Goal: Information Seeking & Learning: Learn about a topic

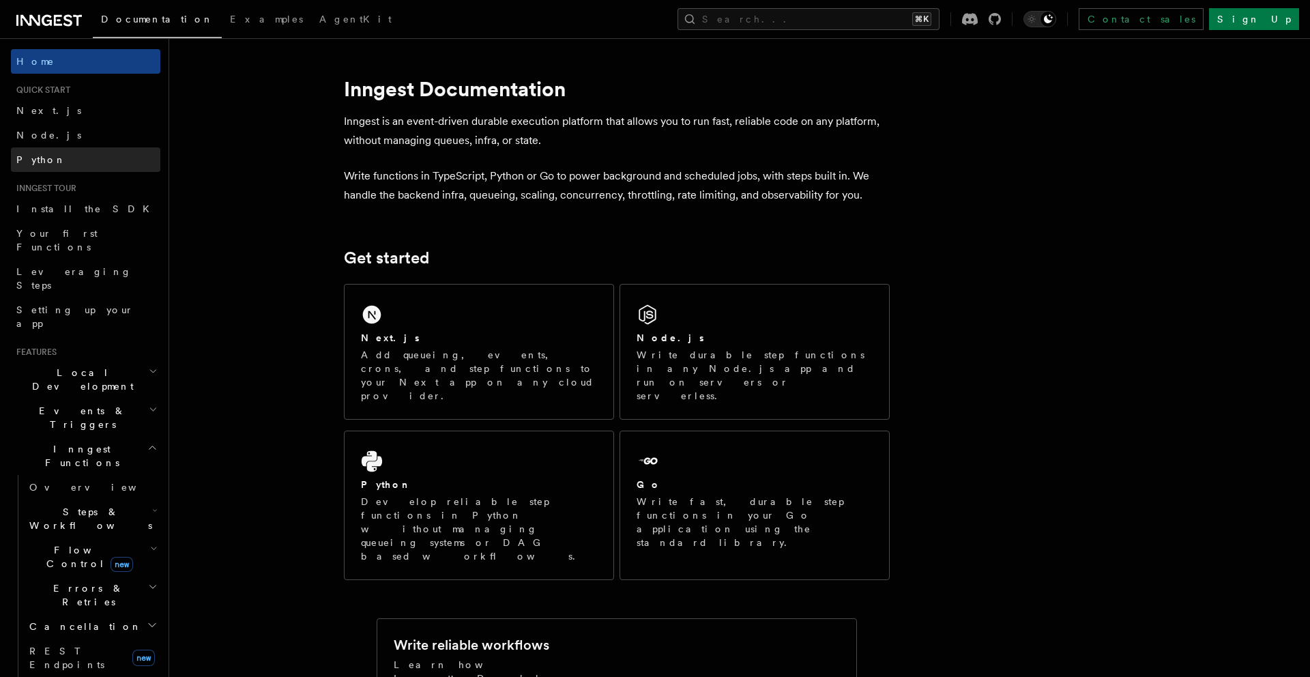
click at [44, 166] on span "Python" at bounding box center [41, 160] width 50 height 14
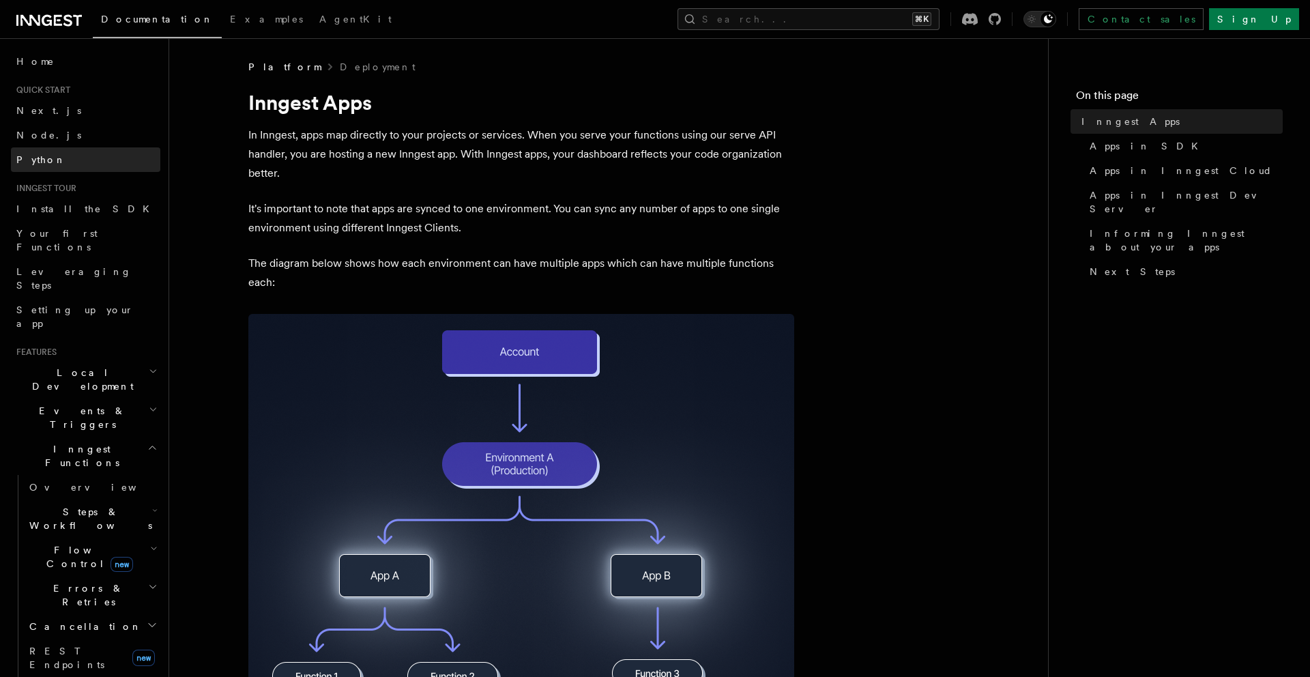
click at [35, 157] on span "Python" at bounding box center [41, 159] width 50 height 11
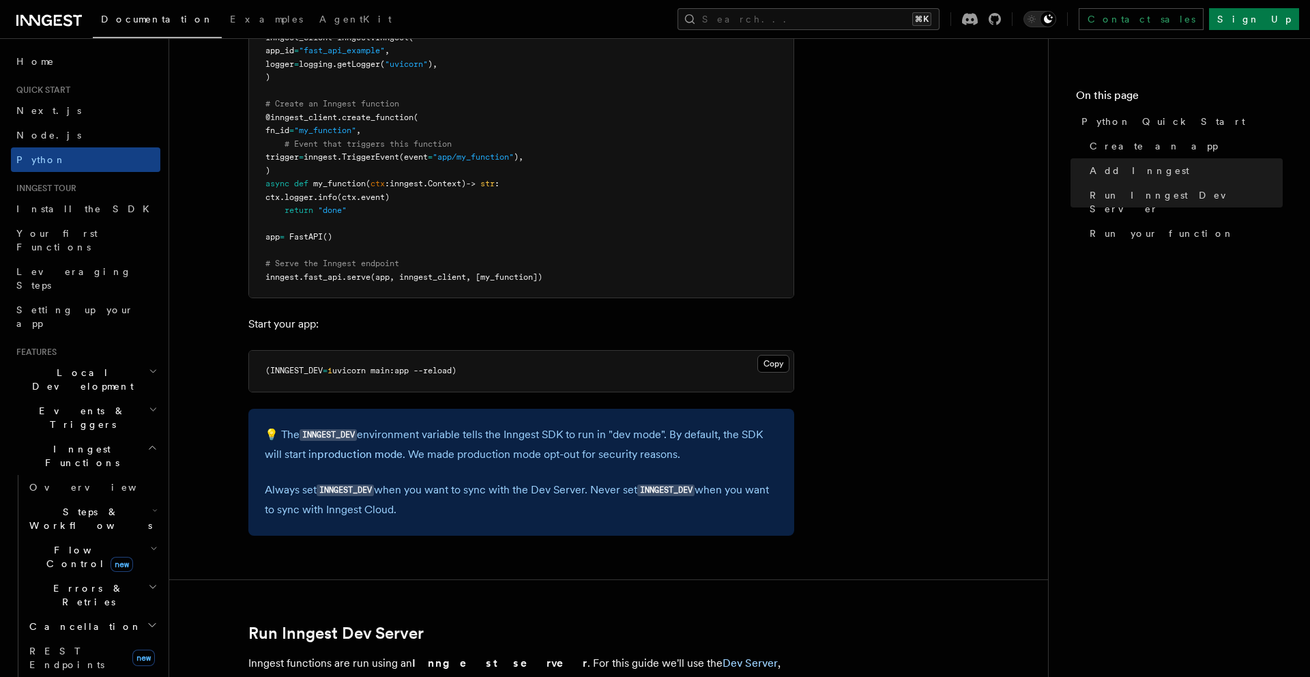
scroll to position [1114, 0]
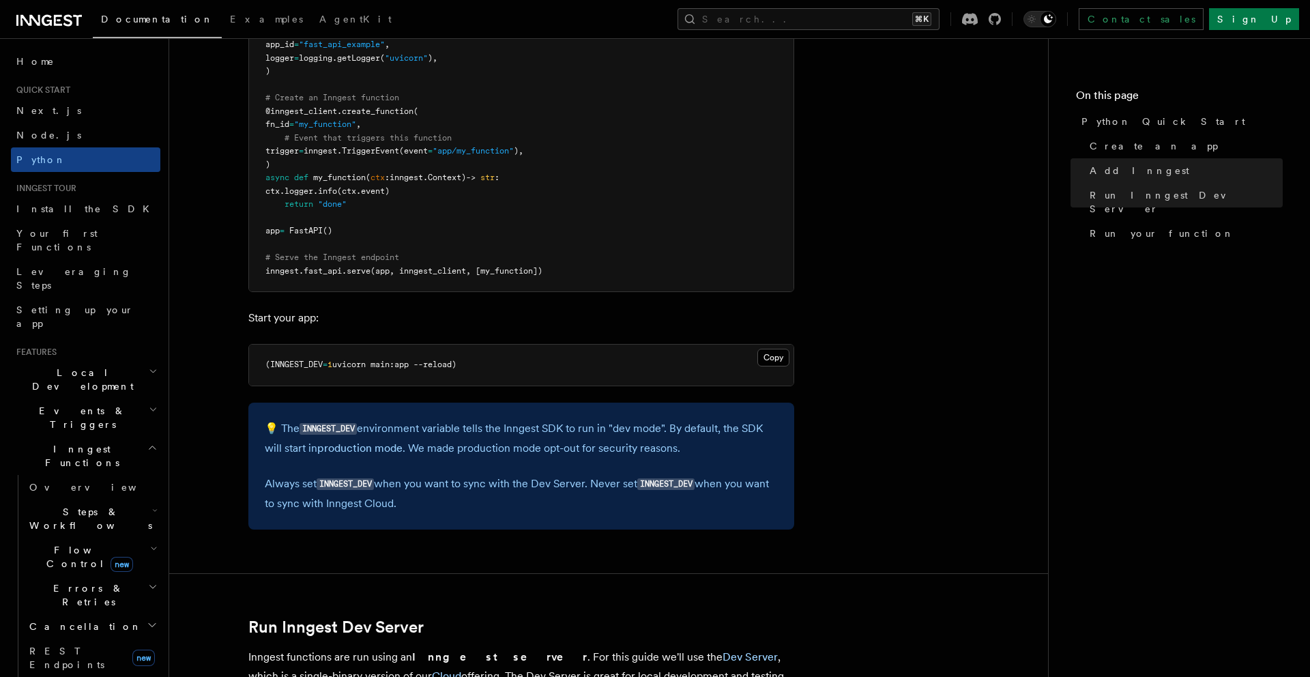
click at [152, 505] on icon "button" at bounding box center [154, 510] width 5 height 11
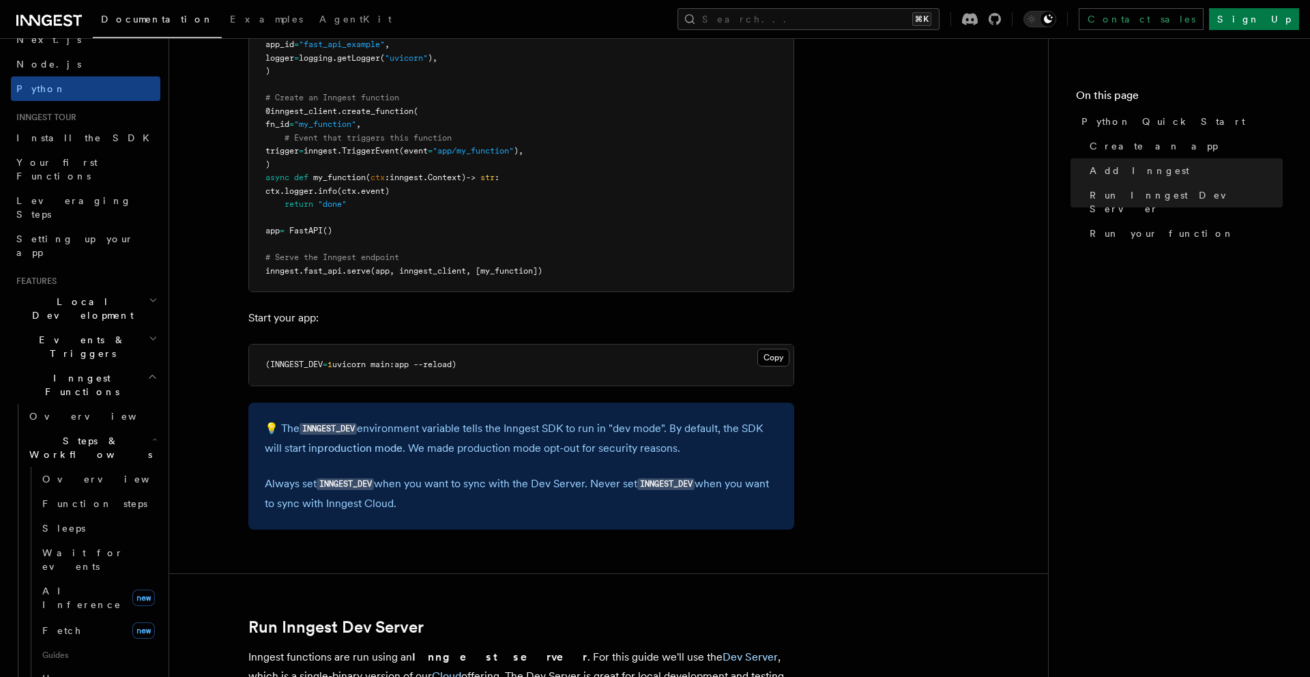
scroll to position [72, 0]
click at [62, 546] on span "Wait for events" at bounding box center [82, 558] width 81 height 25
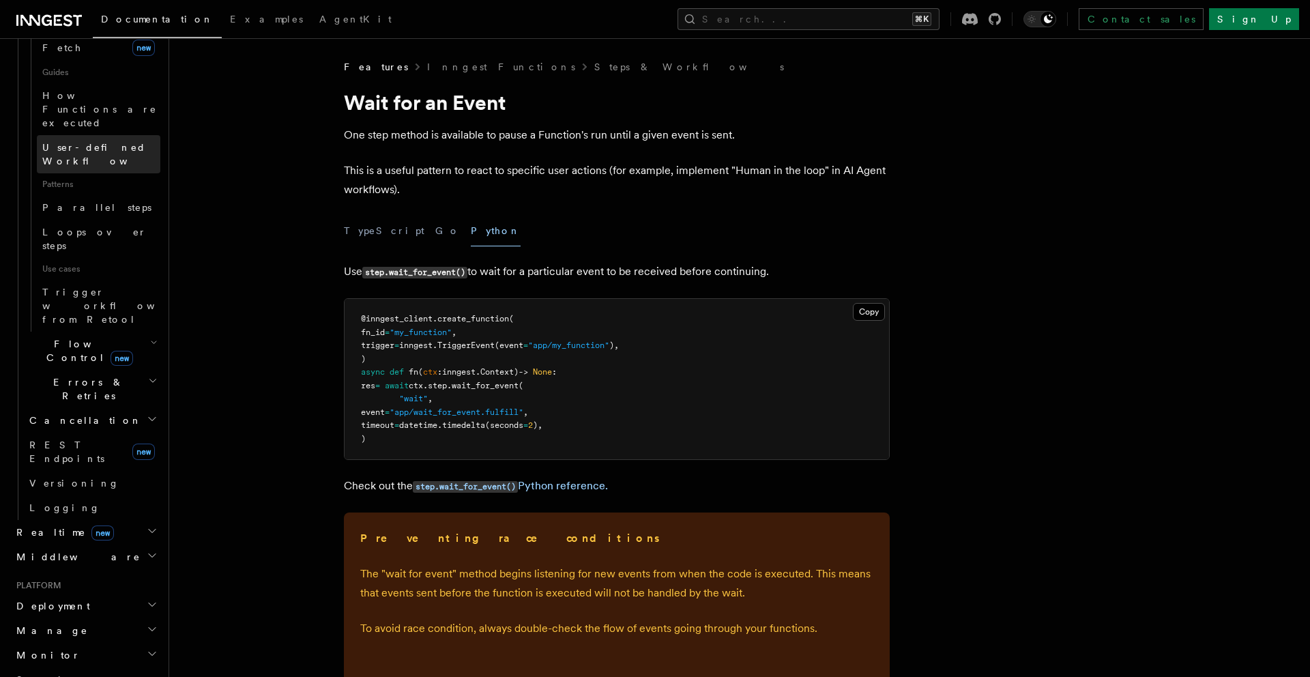
scroll to position [669, 0]
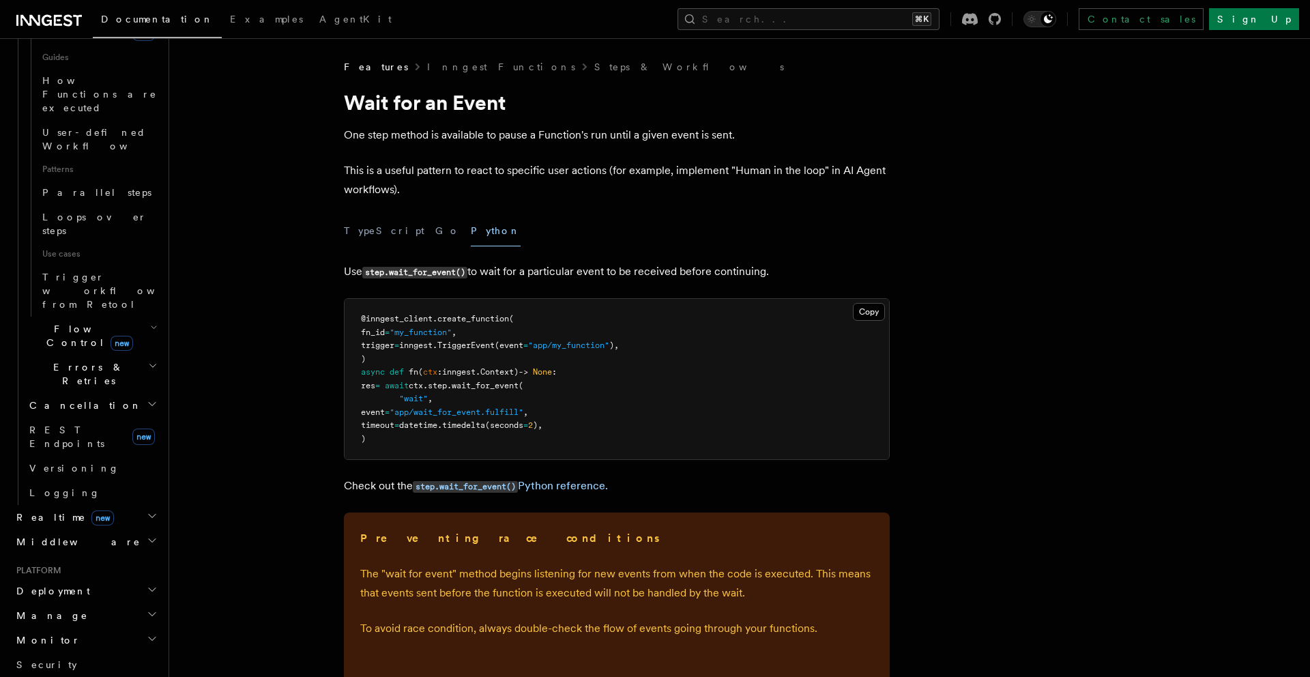
click at [55, 535] on span "Middleware" at bounding box center [76, 542] width 130 height 14
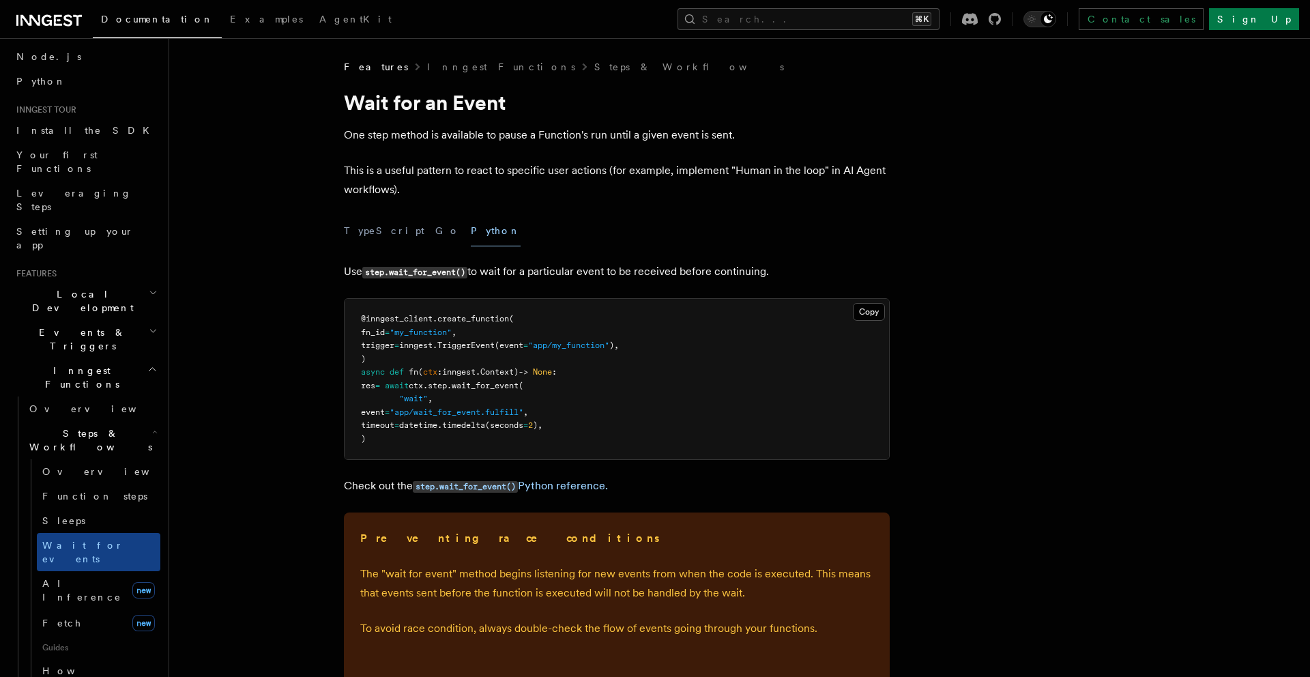
scroll to position [0, 0]
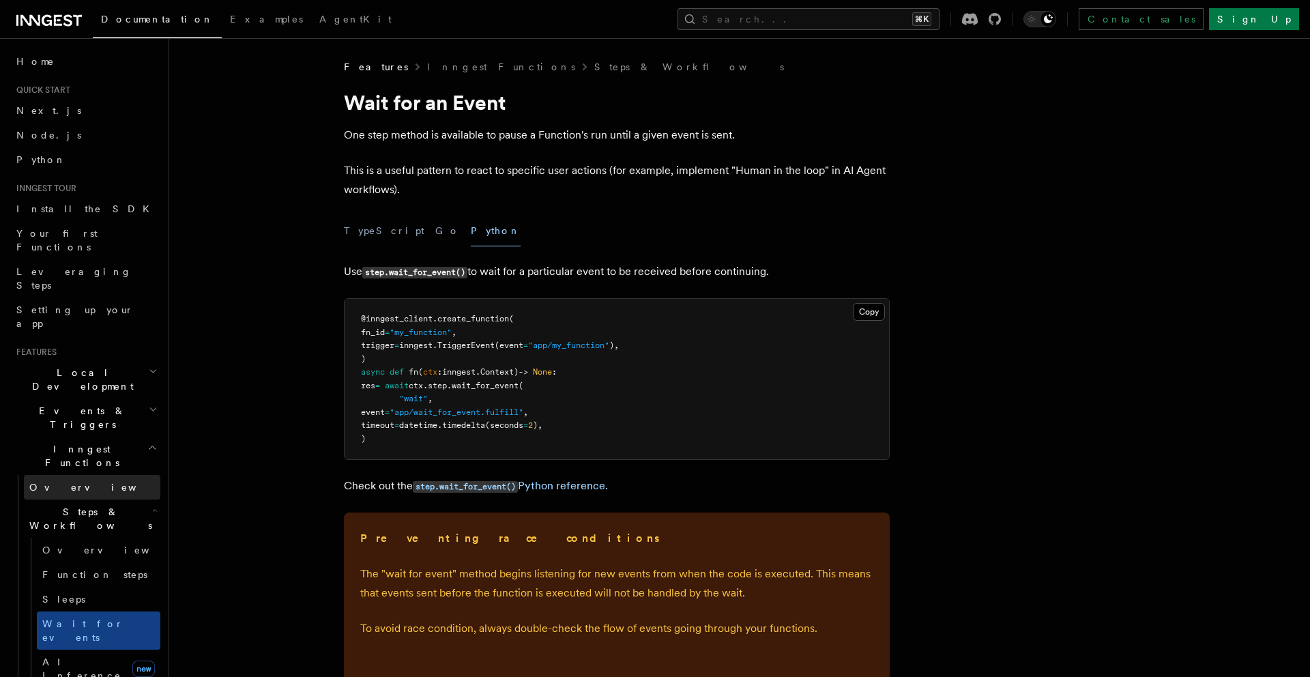
click at [86, 475] on link "Overview" at bounding box center [92, 487] width 136 height 25
